Goal: Information Seeking & Learning: Learn about a topic

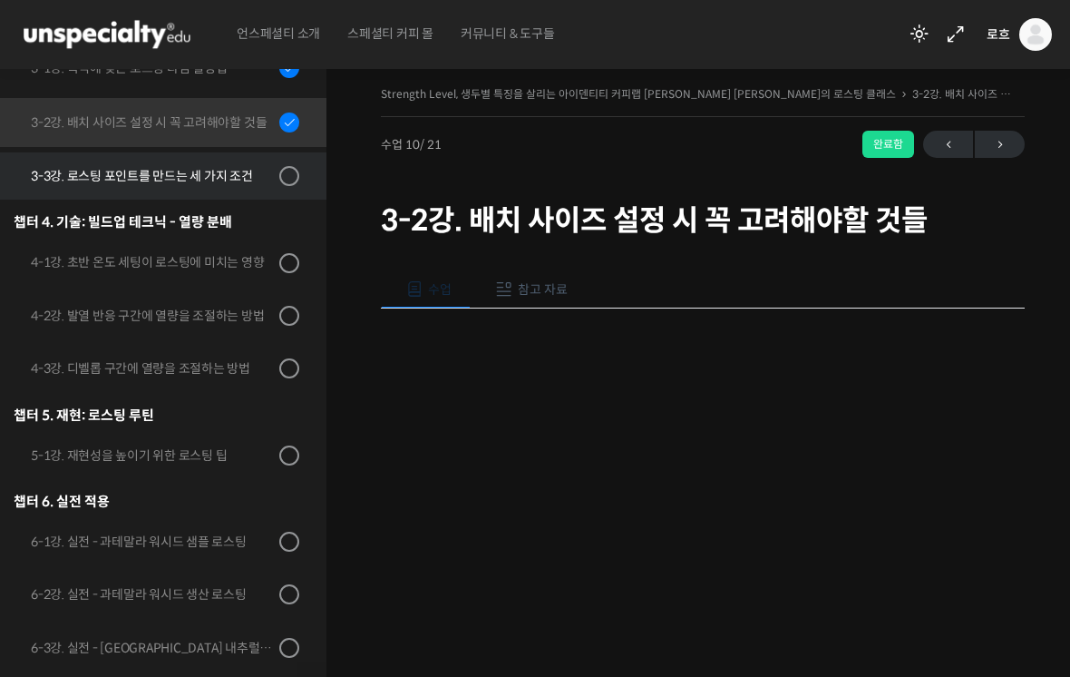
click at [263, 166] on div "3-3강. 로스팅 포인트를 만드는 세 가지 조건" at bounding box center [152, 176] width 243 height 20
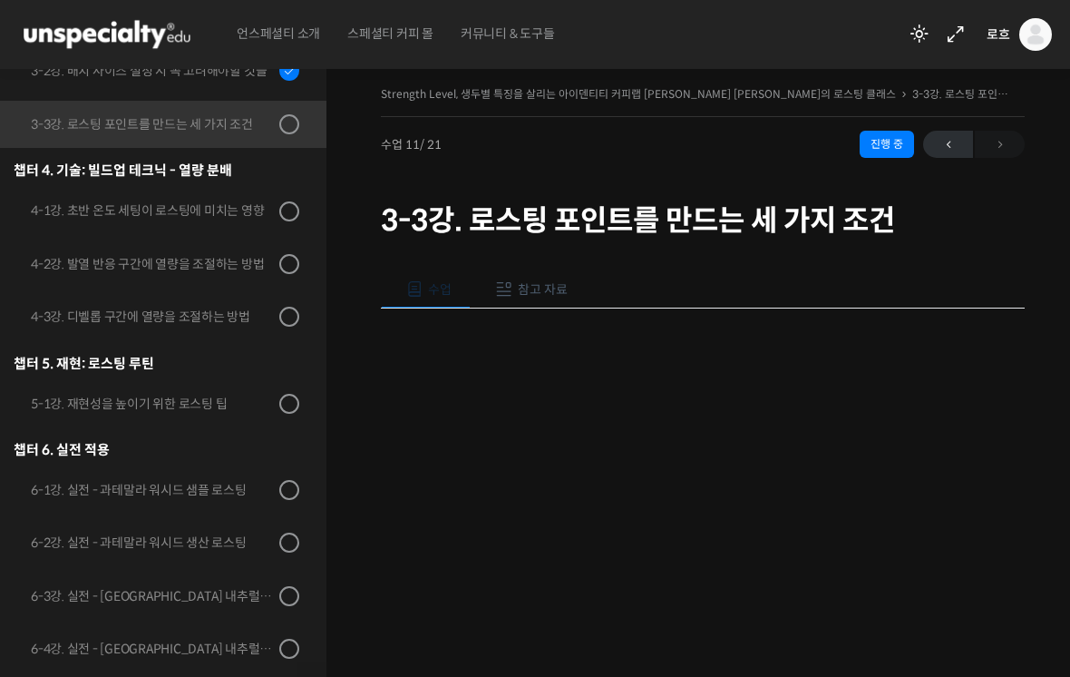
scroll to position [903, 0]
click at [548, 277] on button "참고 자료" at bounding box center [529, 289] width 116 height 38
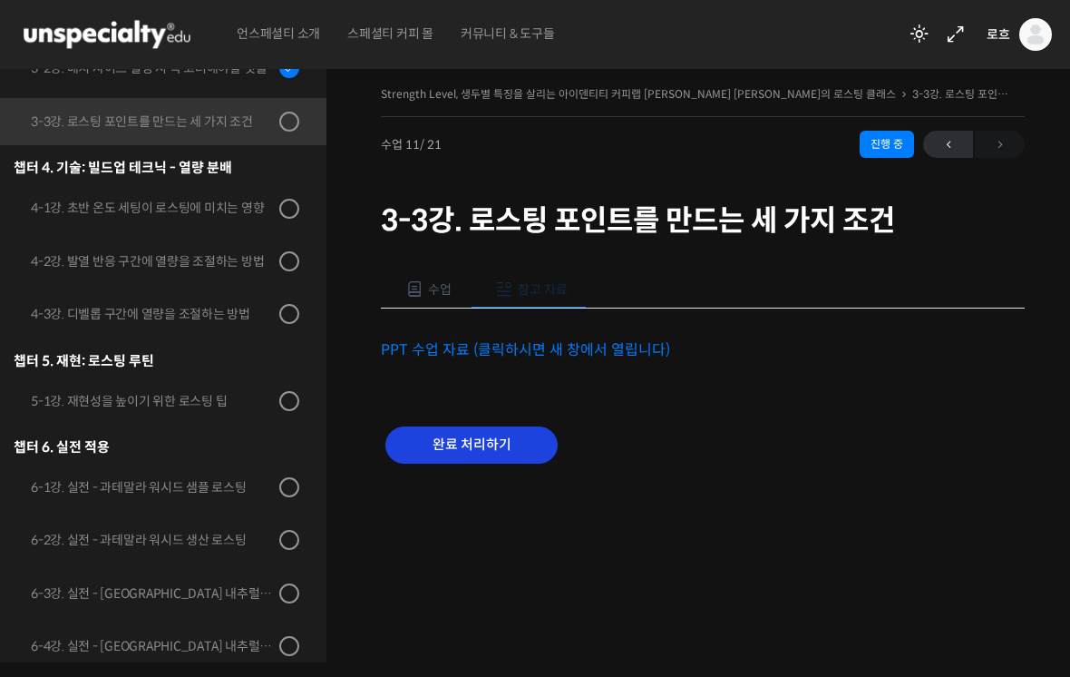
click at [479, 453] on input "완료 처리하기" at bounding box center [471, 444] width 172 height 37
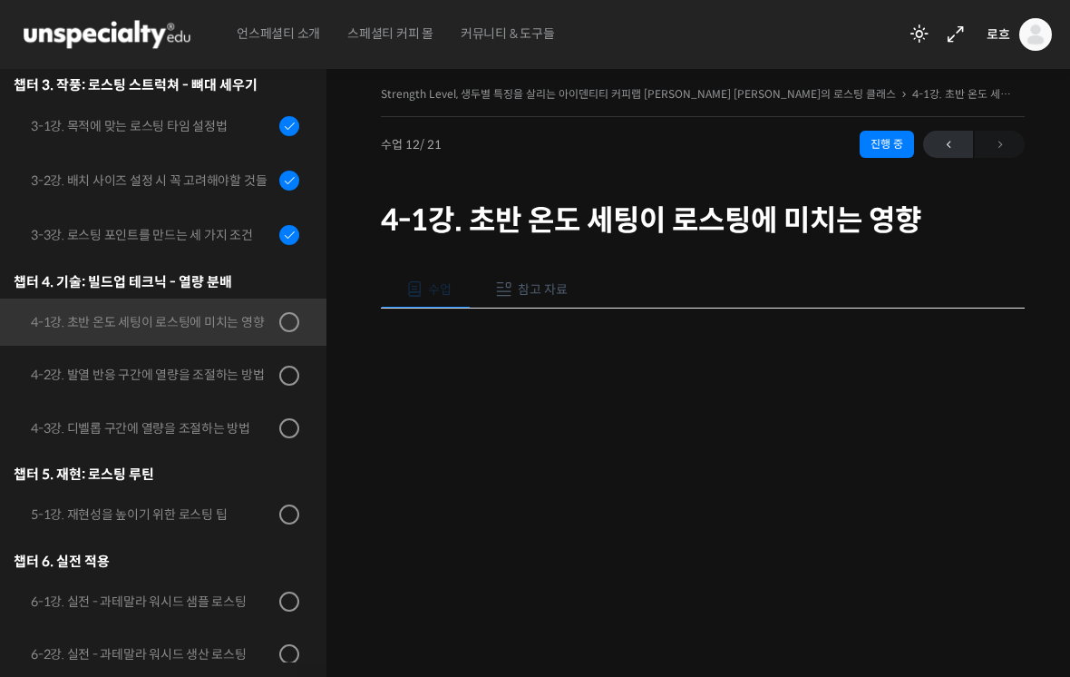
scroll to position [758, 0]
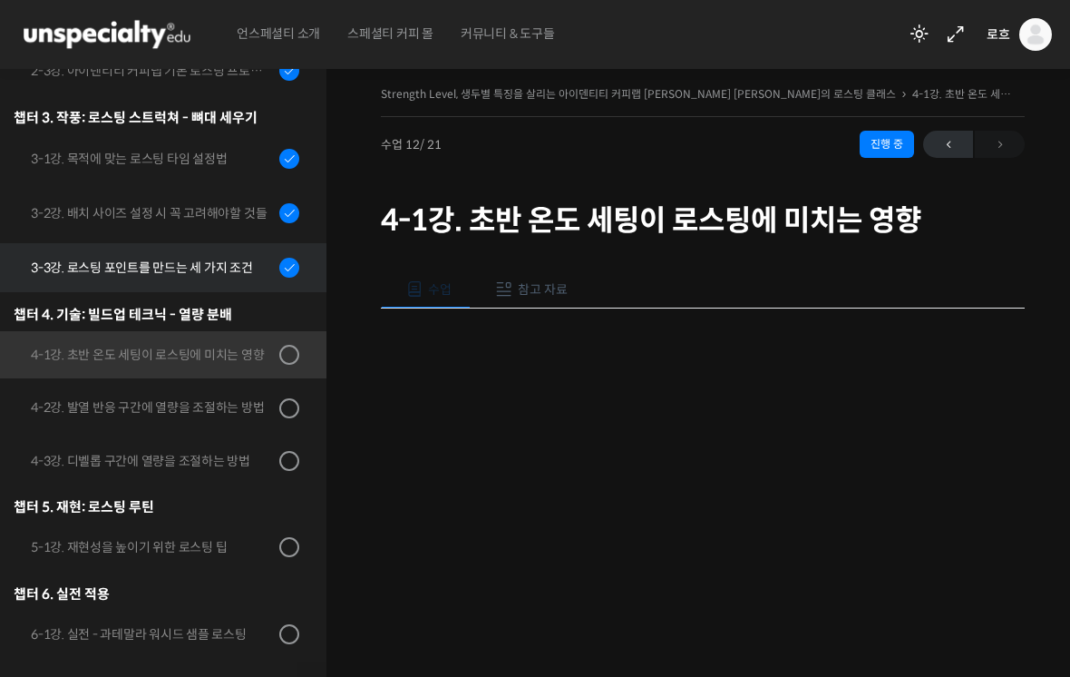
click at [258, 258] on div "3-3강. 로스팅 포인트를 만드는 세 가지 조건" at bounding box center [152, 268] width 243 height 20
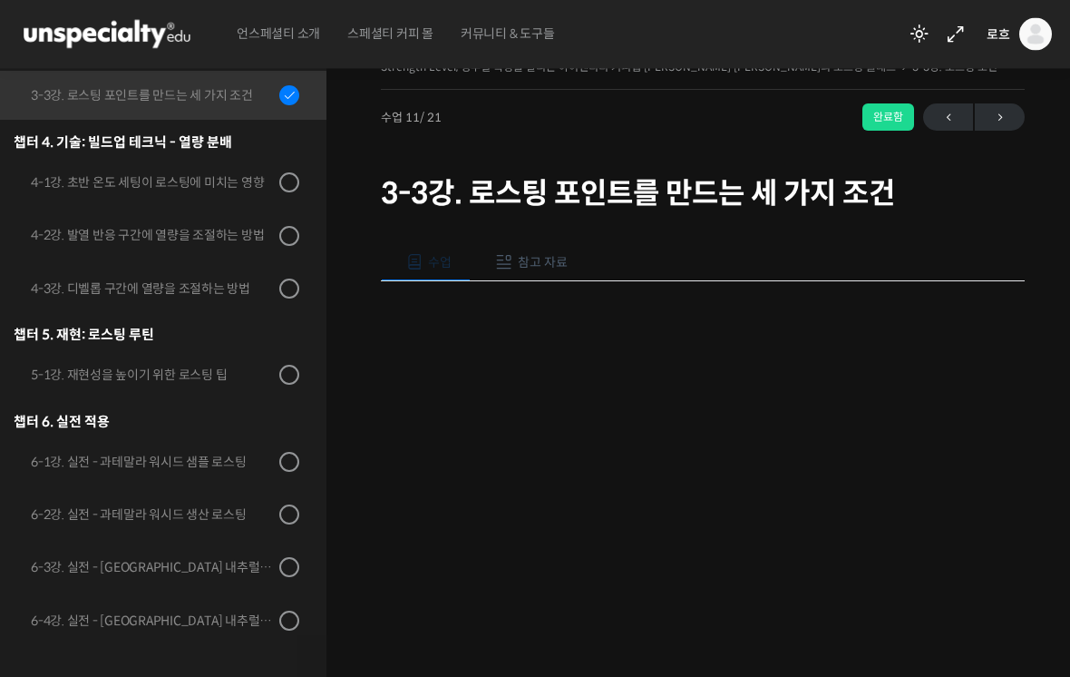
scroll to position [27, 0]
click at [879, 112] on div "완료함" at bounding box center [888, 116] width 52 height 27
click at [884, 109] on div "완료함" at bounding box center [888, 116] width 52 height 27
click at [565, 257] on span "참고 자료" at bounding box center [543, 262] width 50 height 16
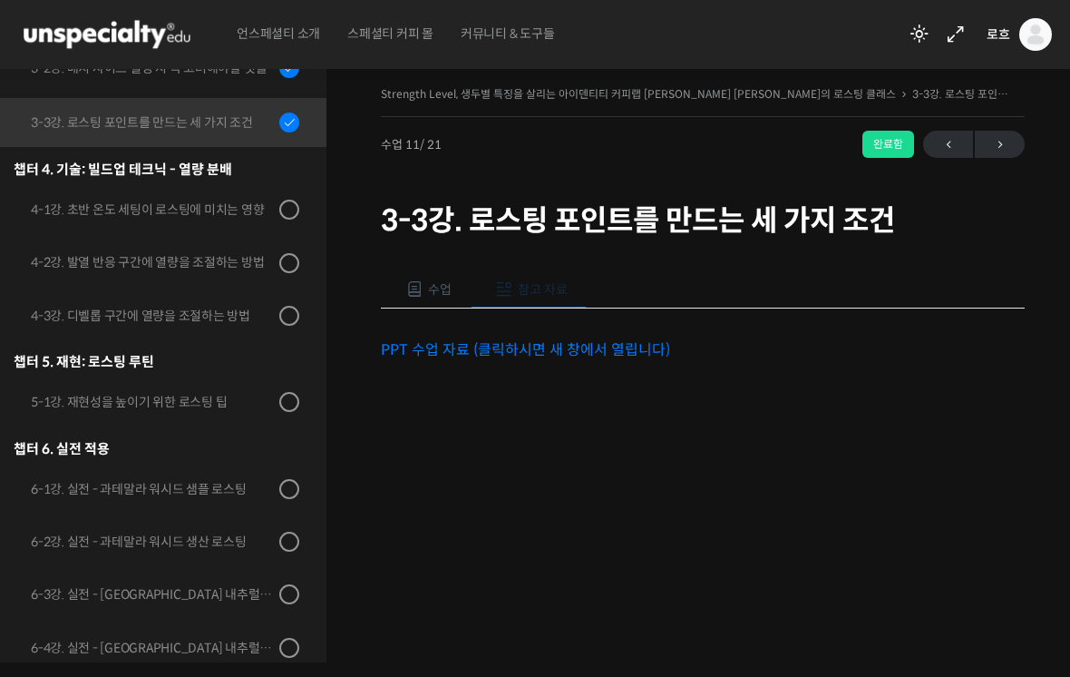
scroll to position [0, 0]
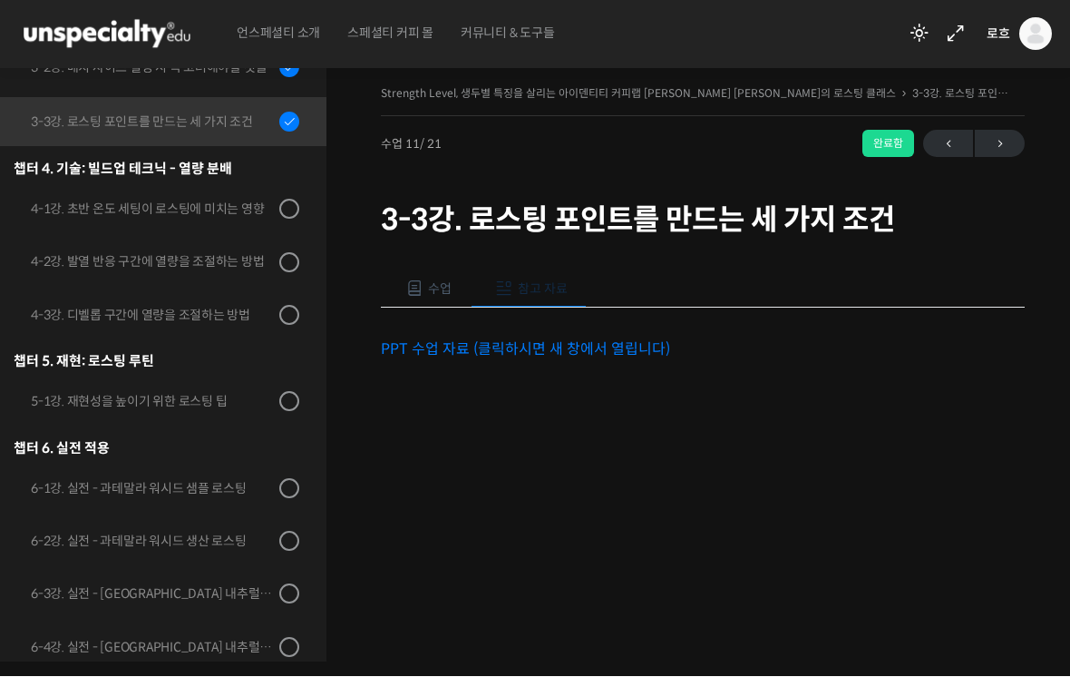
click at [553, 340] on link "PPT 수업 자료 (클릭하시면 새 창에서 열립니다)" at bounding box center [525, 349] width 289 height 19
